Goal: Information Seeking & Learning: Compare options

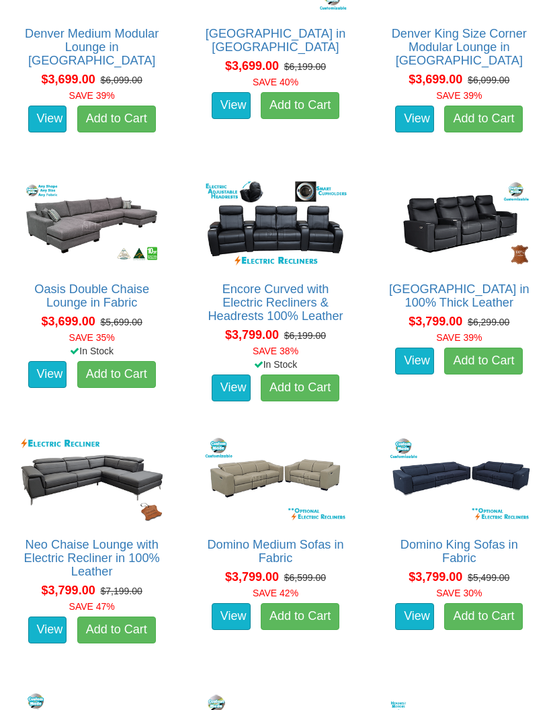
scroll to position [6414, 0]
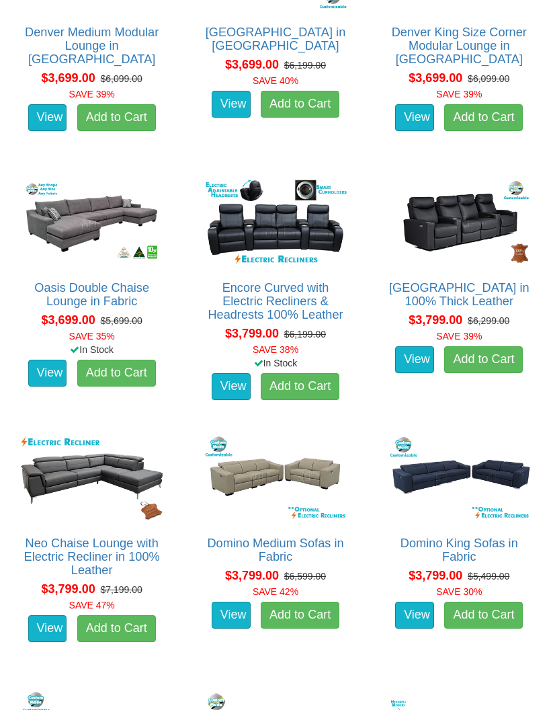
click at [239, 616] on link "View" at bounding box center [231, 615] width 39 height 27
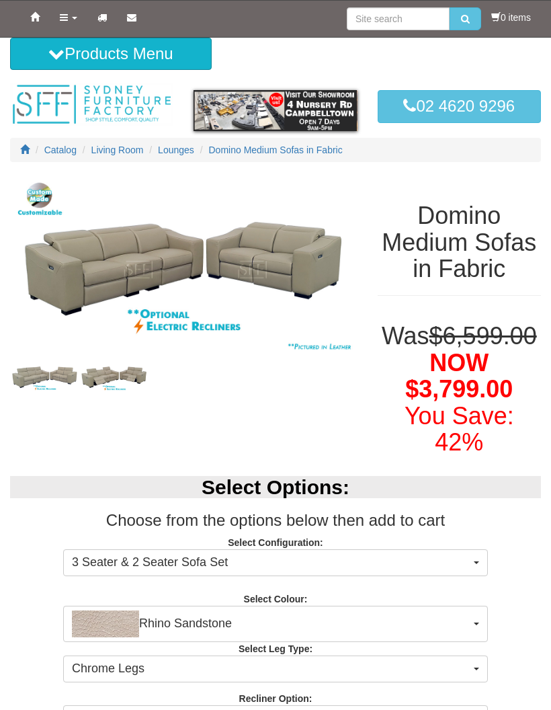
click at [120, 370] on img at bounding box center [113, 377] width 69 height 26
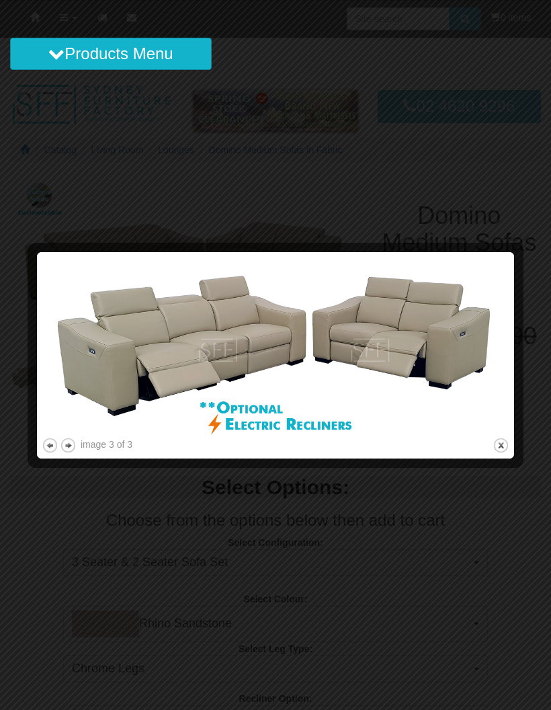
click at [508, 448] on button "close" at bounding box center [501, 445] width 17 height 17
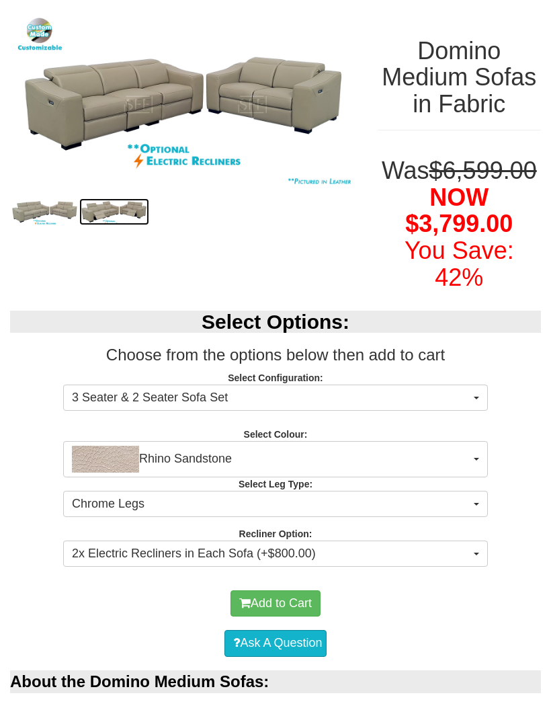
scroll to position [165, 0]
click at [480, 461] on button "Rhino Sandstone" at bounding box center [275, 459] width 425 height 36
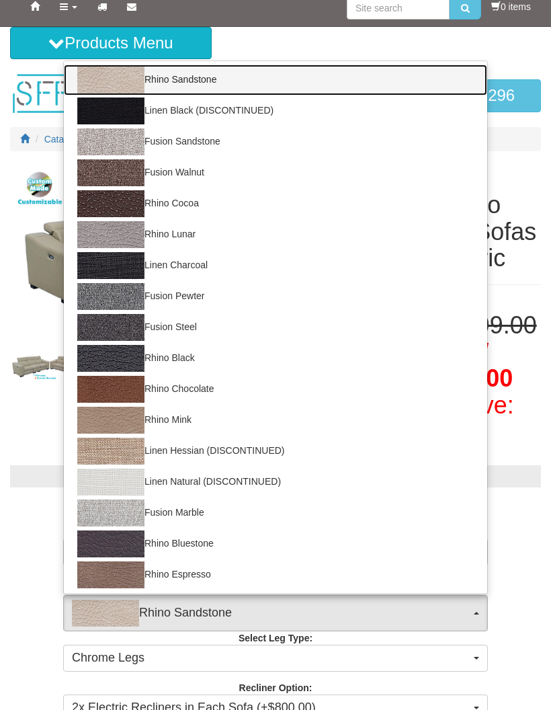
scroll to position [0, 0]
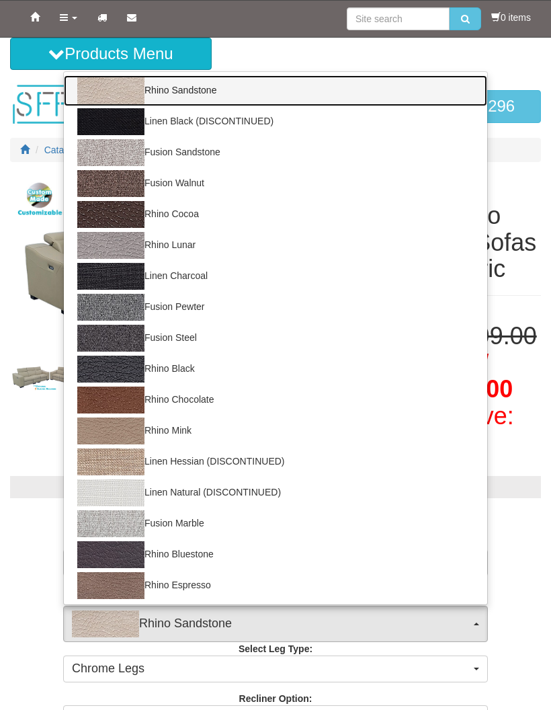
click at [107, 153] on img at bounding box center [110, 152] width 67 height 27
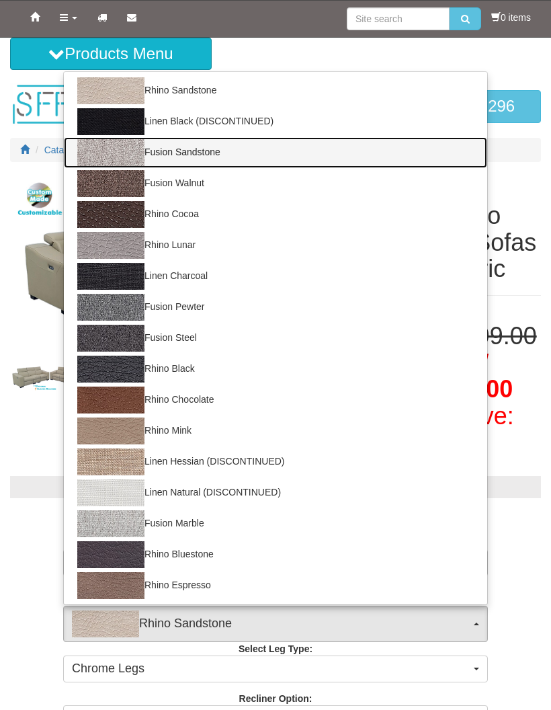
select select "1423"
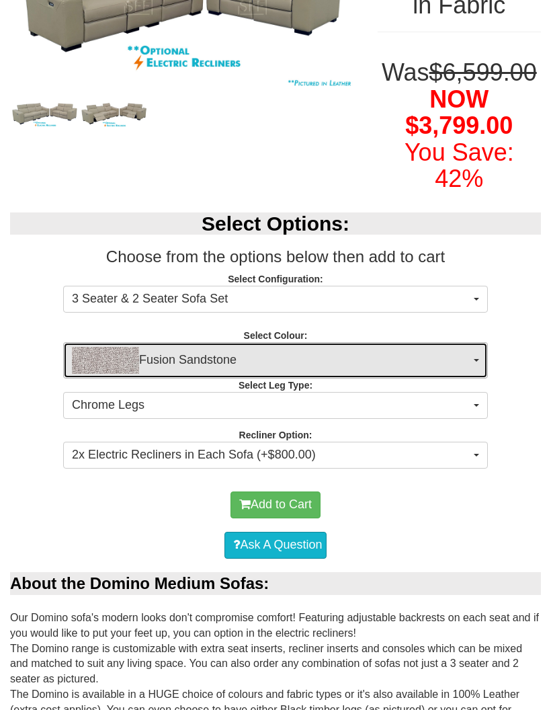
scroll to position [264, 0]
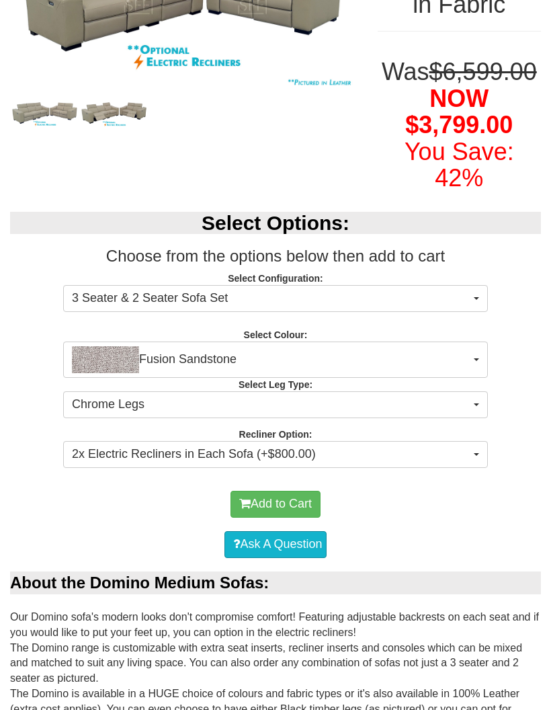
click at [474, 453] on span "button" at bounding box center [476, 454] width 5 height 3
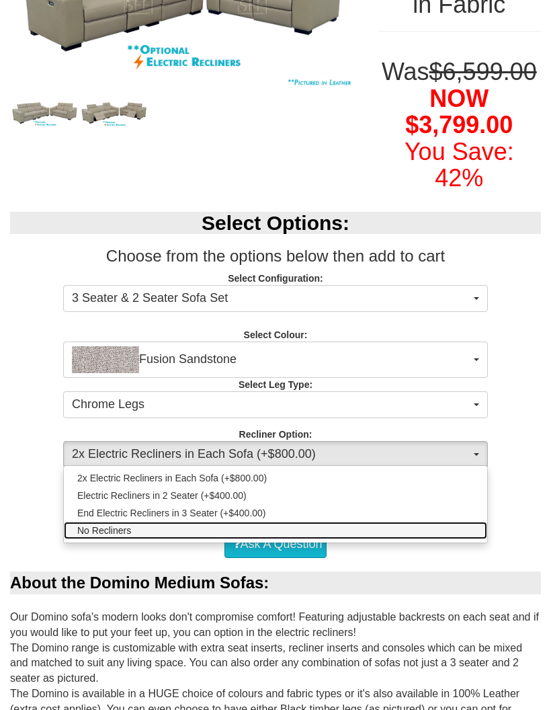
click at [94, 530] on span "No Recliners" at bounding box center [104, 530] width 54 height 13
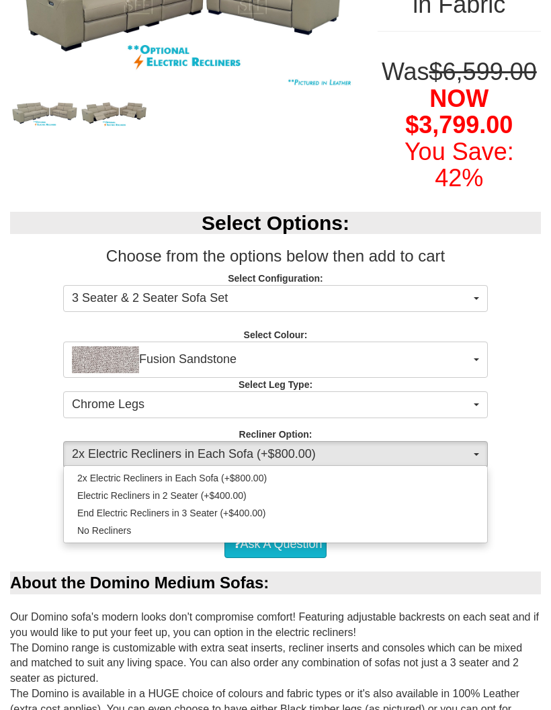
select select "1712"
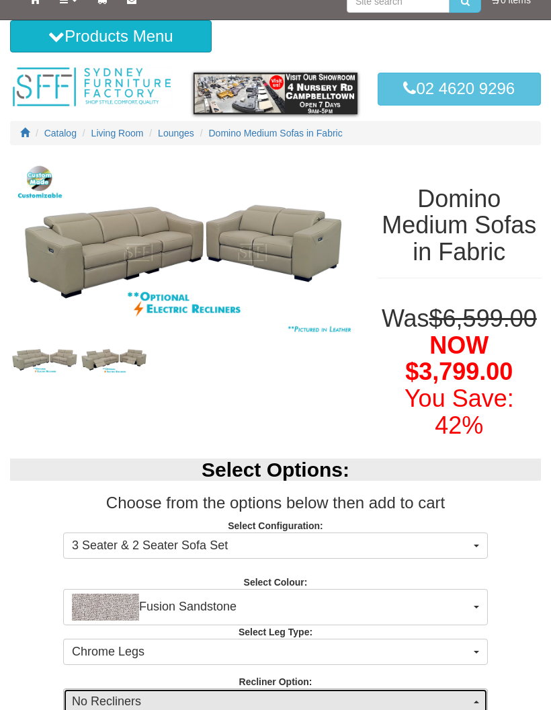
scroll to position [0, 0]
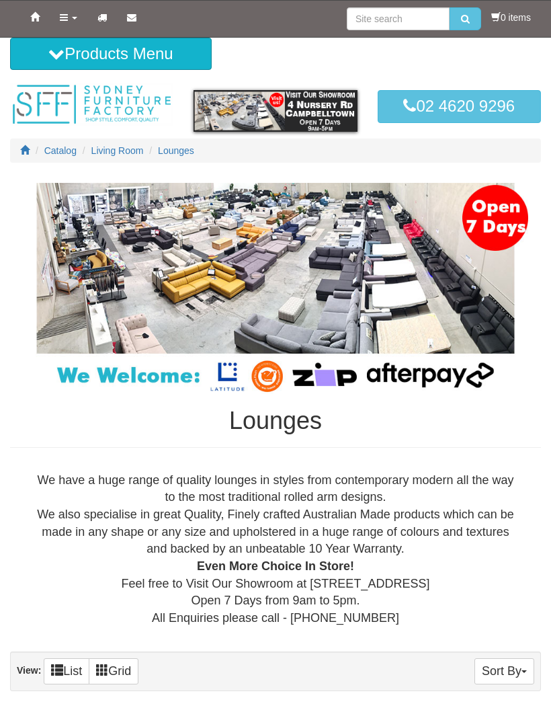
scroll to position [6468, 0]
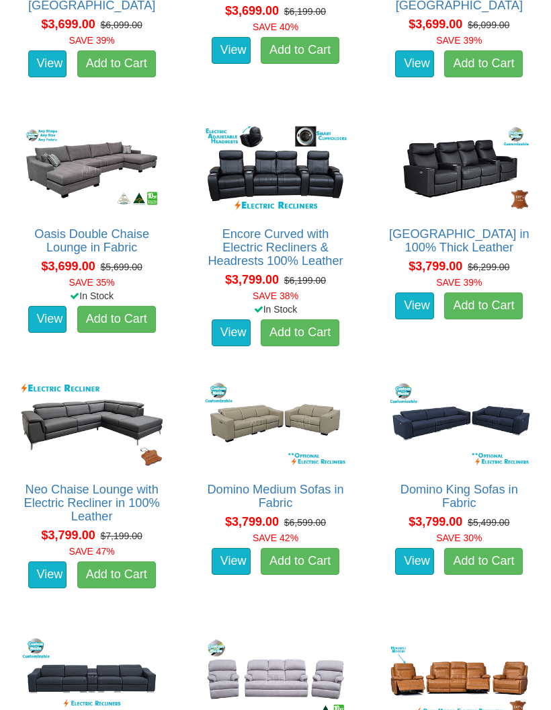
click at [468, 424] on img at bounding box center [459, 424] width 149 height 92
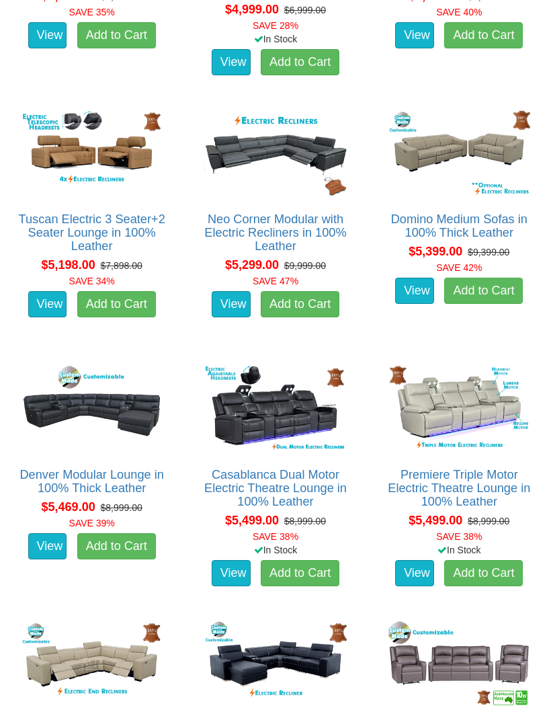
scroll to position [9037, 0]
